Goal: Transaction & Acquisition: Obtain resource

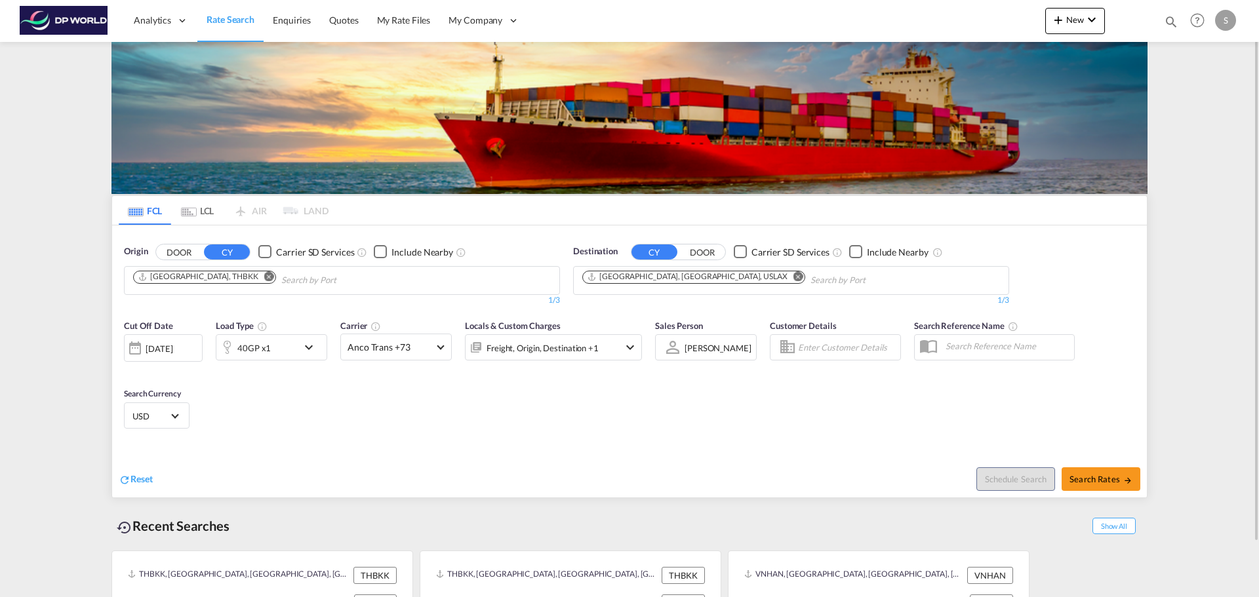
click at [843, 387] on div "Cut Off Date [DATE] [DATE] Load Type 40GP x1 Carrier Anco Trans +73 Online Rate…" at bounding box center [629, 377] width 1034 height 128
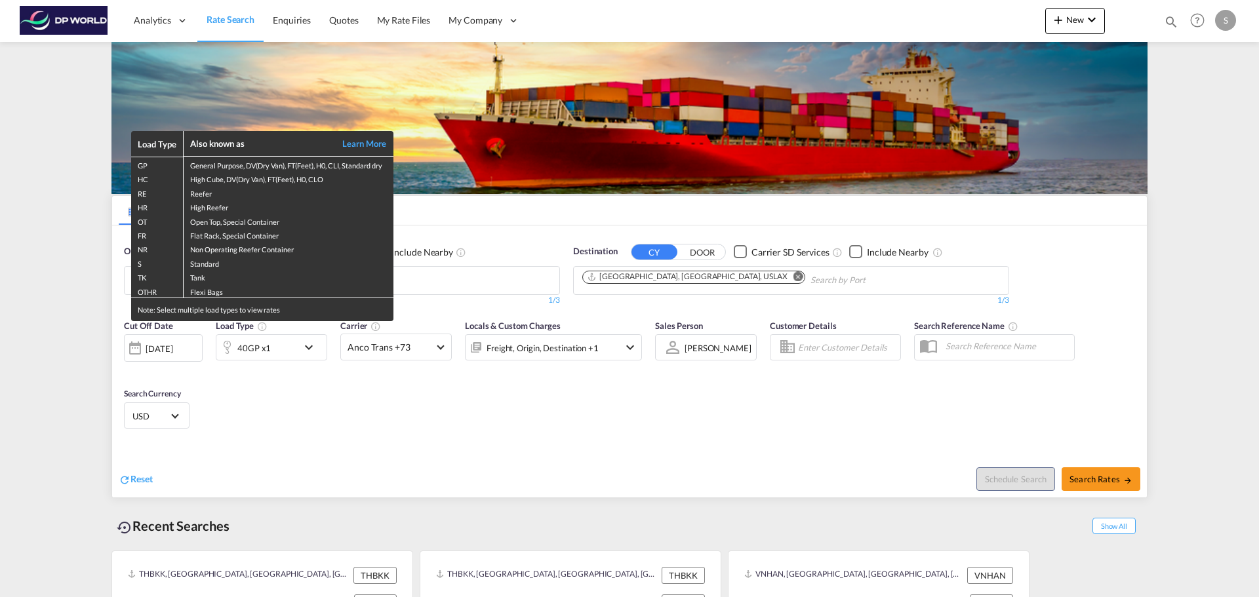
click at [442, 272] on div "Load Type Also known as Learn More GP General Purpose, DV(Dry Van), FT(Feet), H…" at bounding box center [629, 298] width 1259 height 597
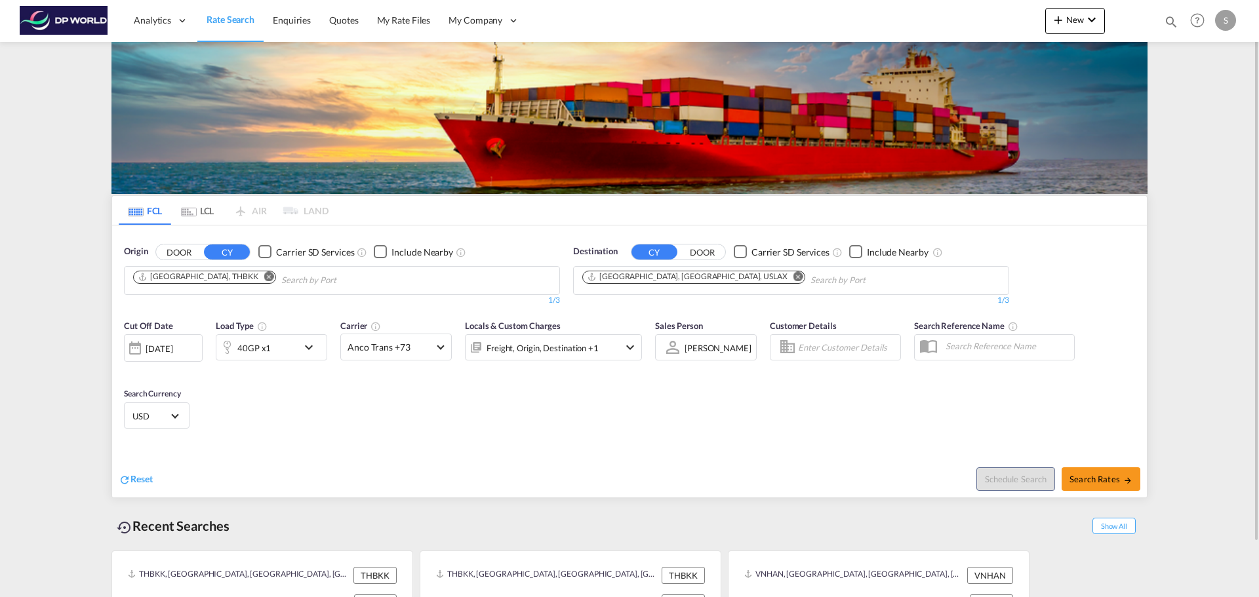
click at [264, 275] on md-icon "Remove" at bounding box center [269, 276] width 10 height 10
click at [222, 279] on input "Chips input." at bounding box center [195, 280] width 125 height 21
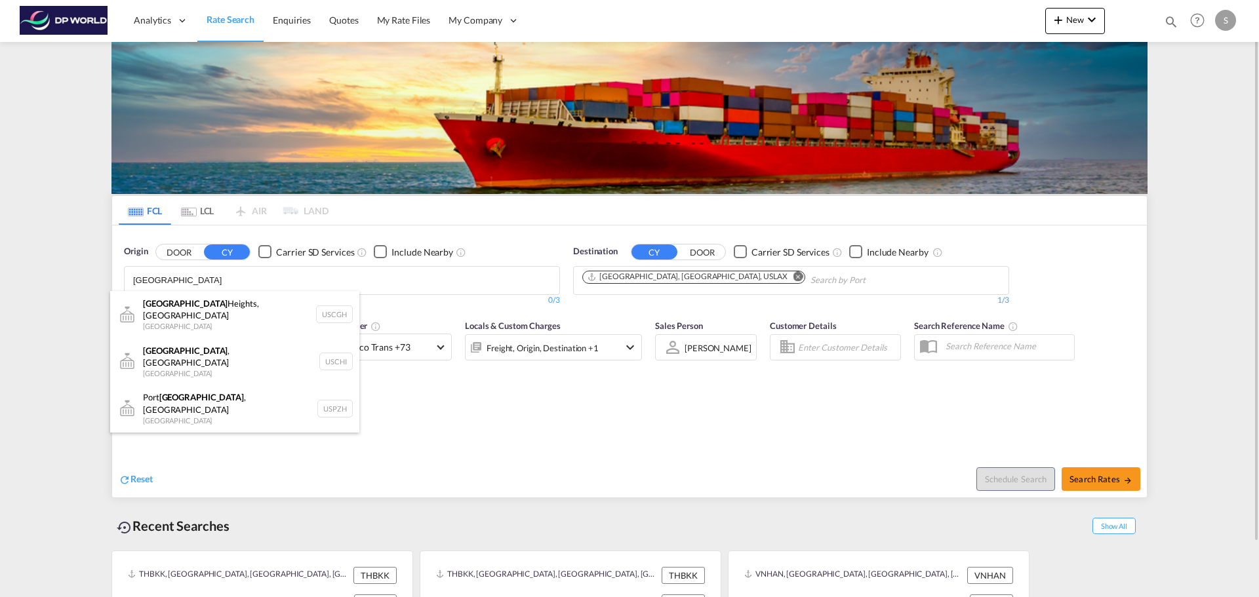
type input "[GEOGRAPHIC_DATA]"
click at [212, 338] on div "[GEOGRAPHIC_DATA] , IL United States USCHI" at bounding box center [234, 361] width 249 height 47
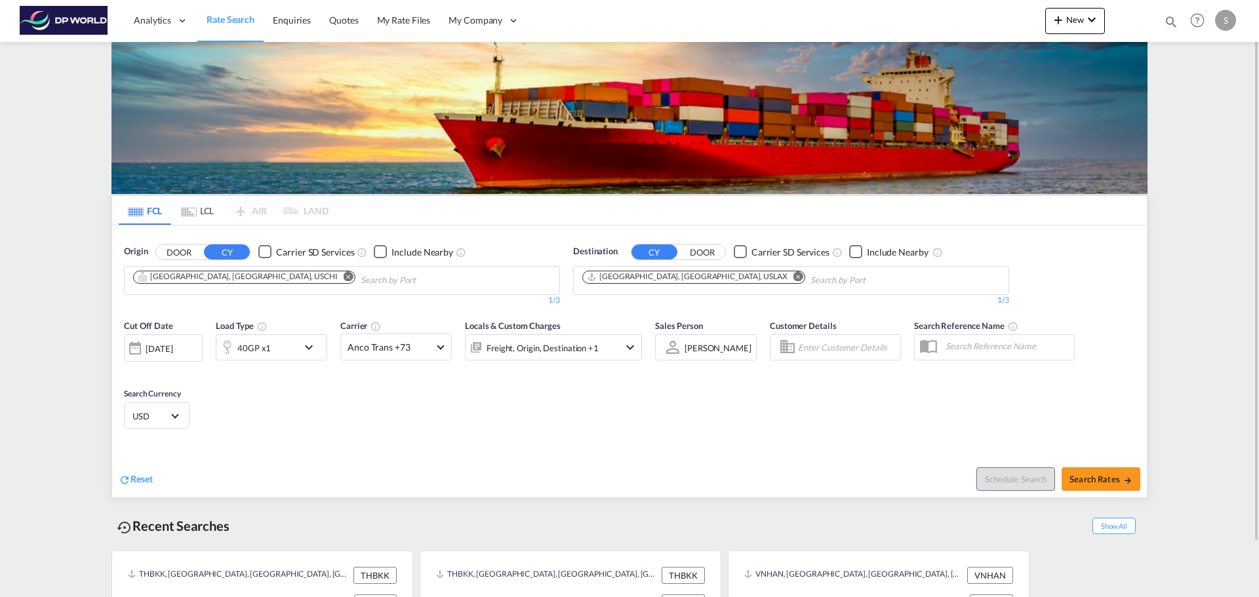
click at [793, 279] on md-icon "Remove" at bounding box center [798, 276] width 10 height 10
click at [693, 279] on input "Chips input." at bounding box center [644, 280] width 125 height 21
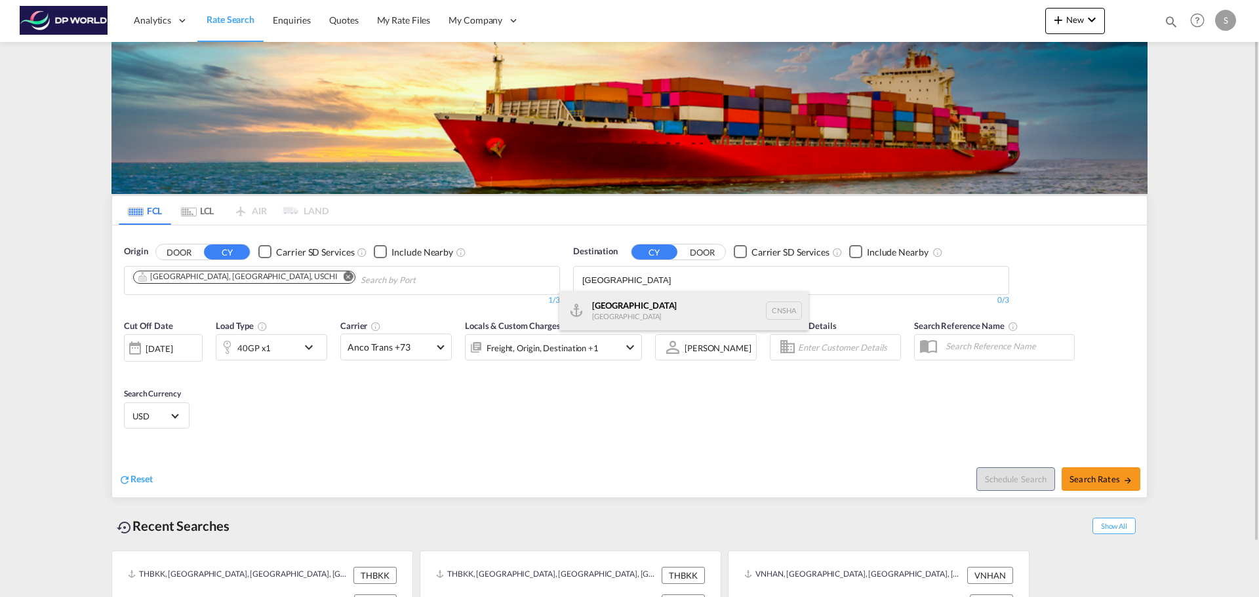
type input "[GEOGRAPHIC_DATA]"
click at [681, 315] on div "Shanghai [GEOGRAPHIC_DATA] [GEOGRAPHIC_DATA]" at bounding box center [683, 310] width 249 height 39
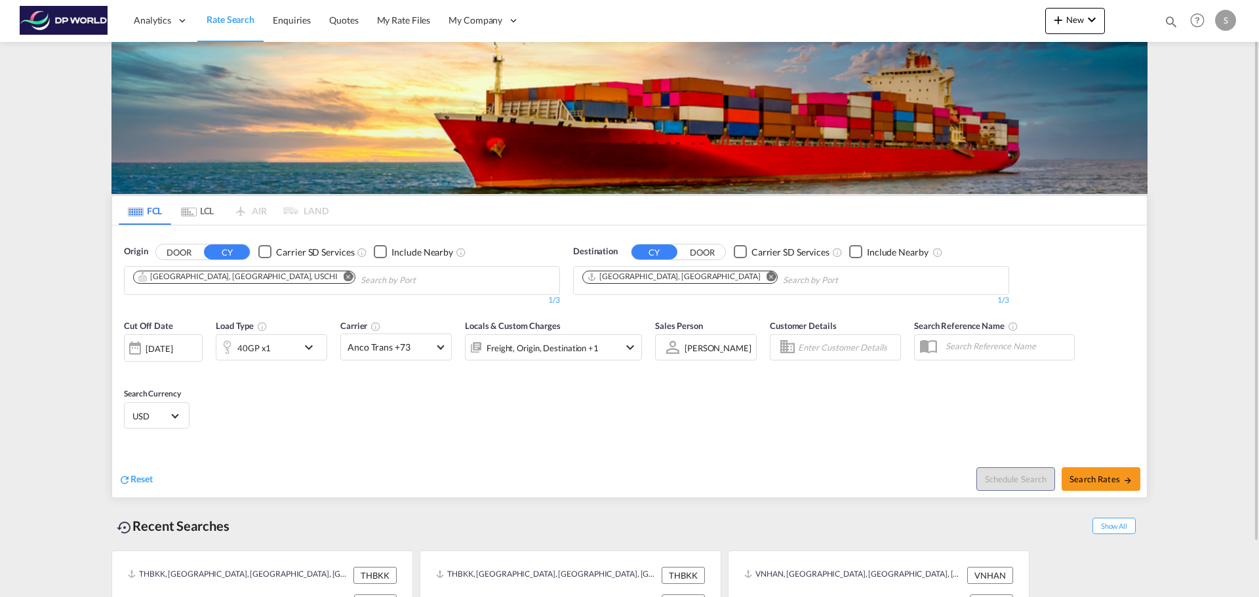
scroll to position [60, 0]
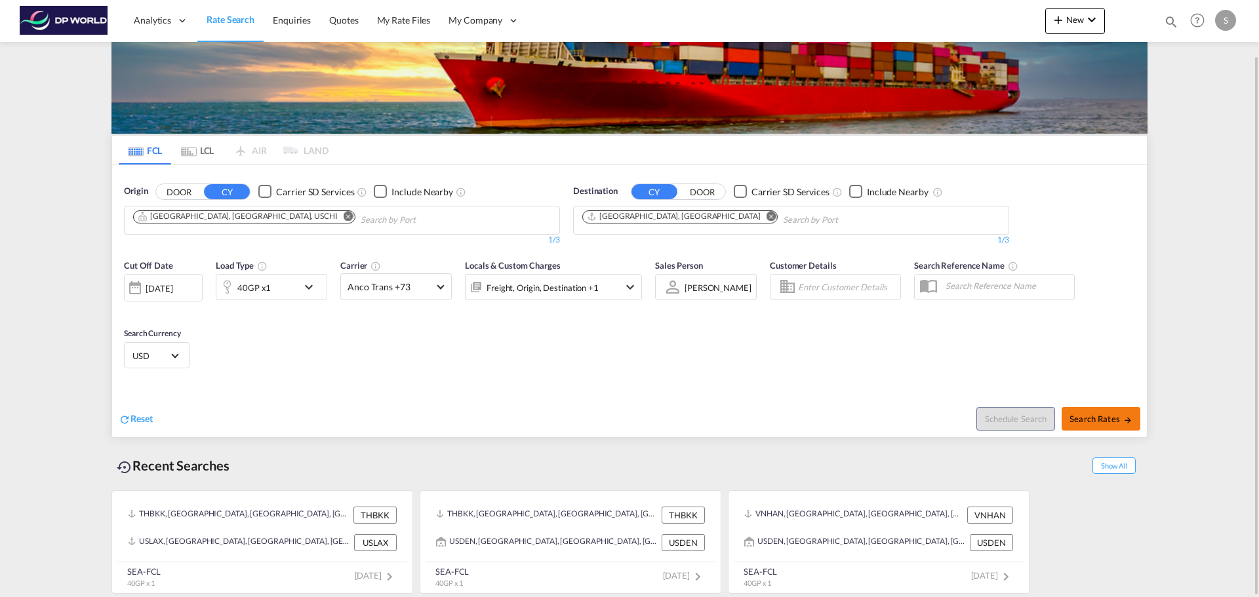
click at [1099, 416] on span "Search Rates" at bounding box center [1100, 419] width 63 height 10
type input "USCHI to CNSHA / [DATE]"
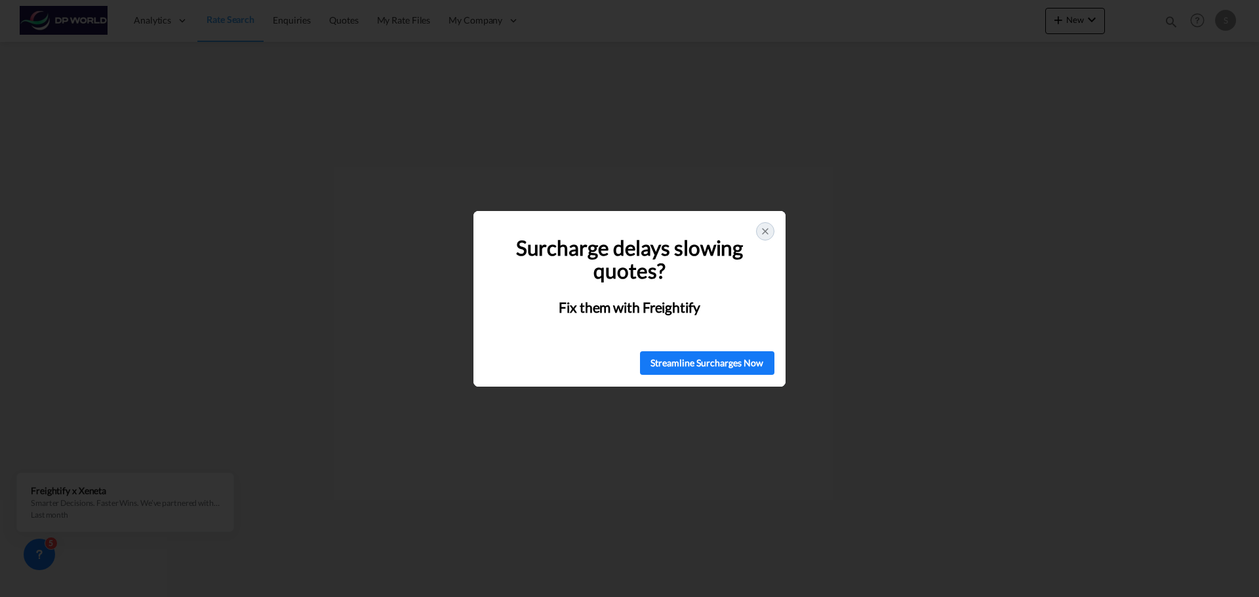
click at [767, 235] on icon at bounding box center [765, 231] width 10 height 10
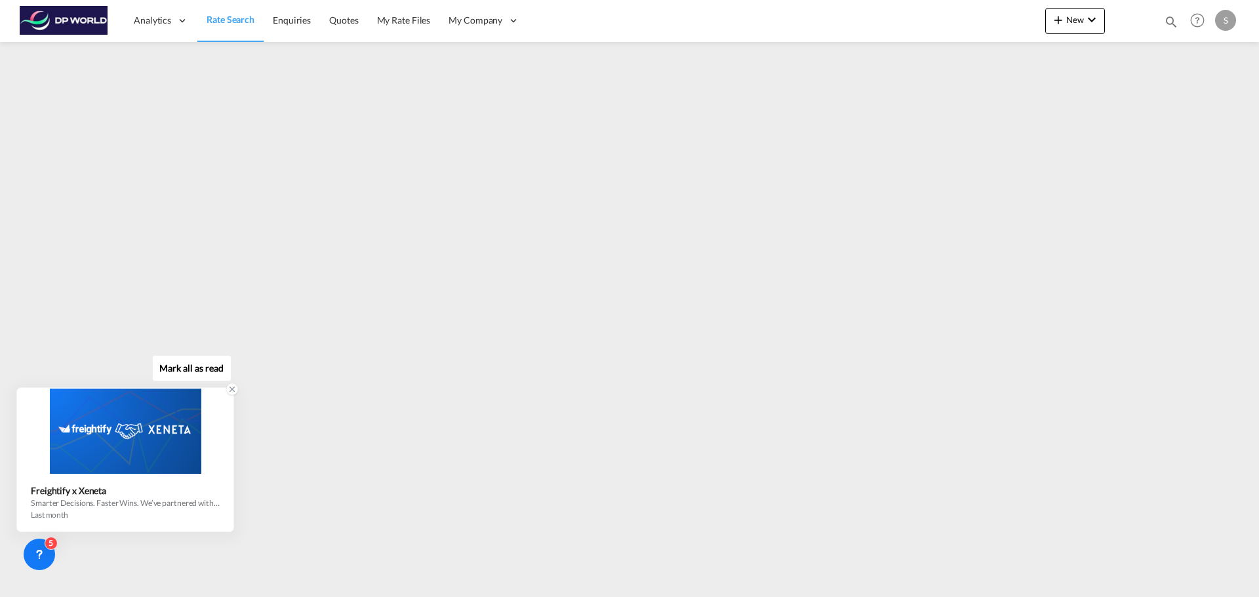
click at [233, 387] on icon at bounding box center [231, 389] width 9 height 9
